Goal: Information Seeking & Learning: Learn about a topic

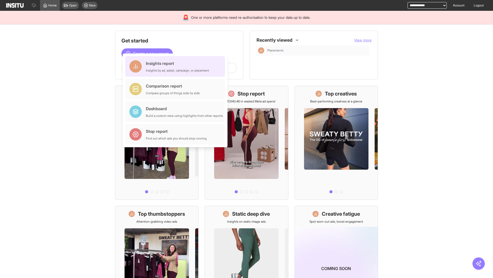
click at [177, 66] on div "Insights report Insights by ad, adset, campaign, or placement" at bounding box center [177, 66] width 63 height 12
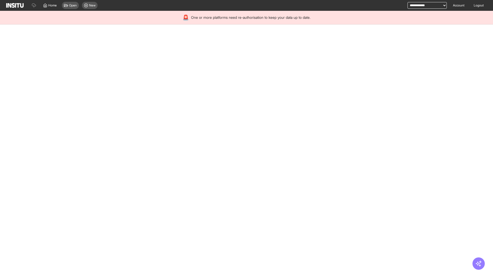
select select "**"
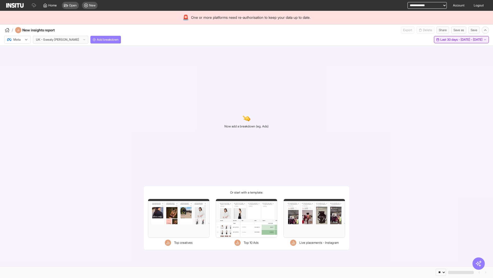
click at [451, 40] on span "Last 30 days - [DATE] - [DATE]" at bounding box center [462, 40] width 42 height 4
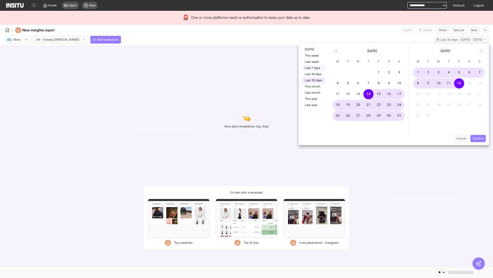
click at [313, 68] on button "Last 7 days" at bounding box center [314, 68] width 24 height 6
